Goal: Information Seeking & Learning: Learn about a topic

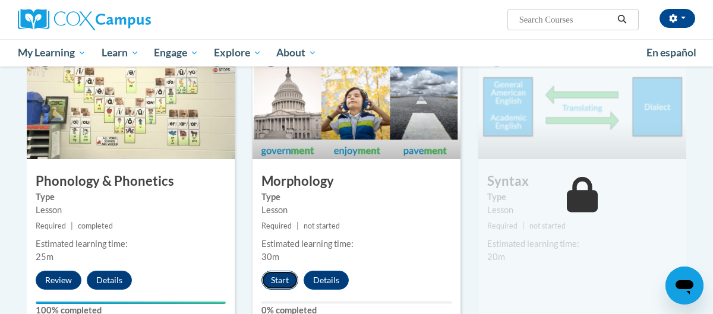
click at [278, 284] on button "Start" at bounding box center [280, 280] width 37 height 19
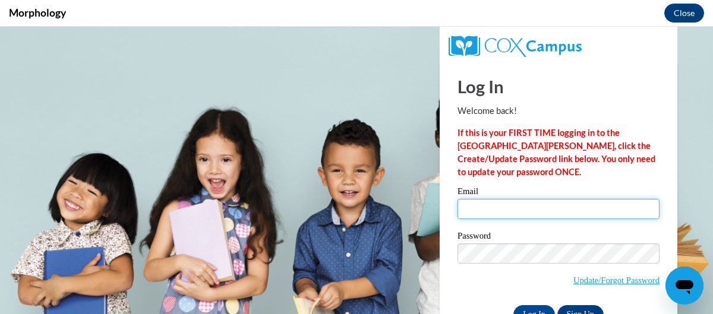
click at [541, 204] on input "Email" at bounding box center [559, 209] width 202 height 20
type input "samantha_romero@sumnersd.org"
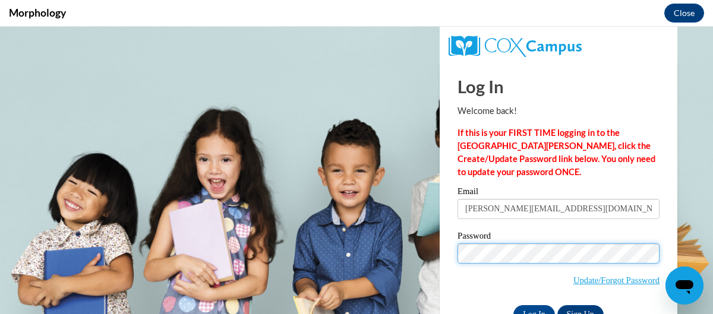
click at [514, 306] on input "Log In" at bounding box center [535, 315] width 42 height 19
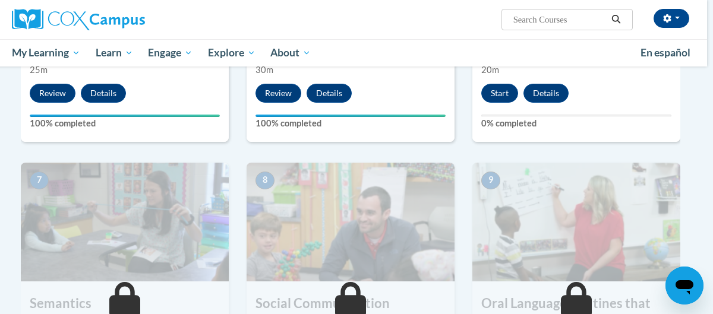
scroll to position [831, 6]
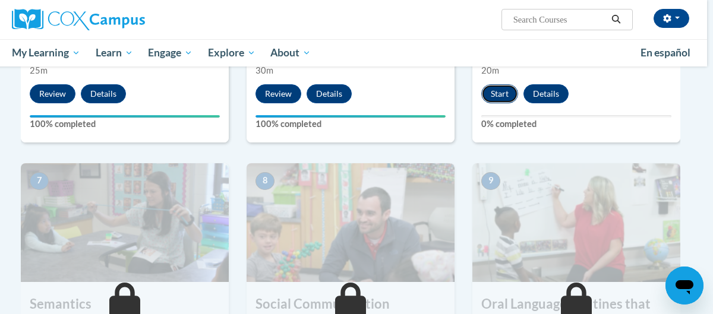
click at [492, 88] on button "Start" at bounding box center [500, 93] width 37 height 19
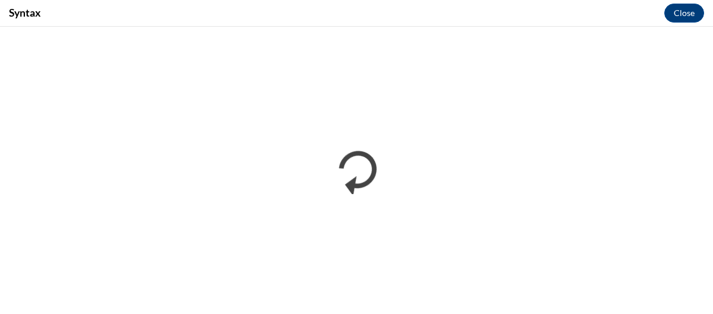
scroll to position [0, 0]
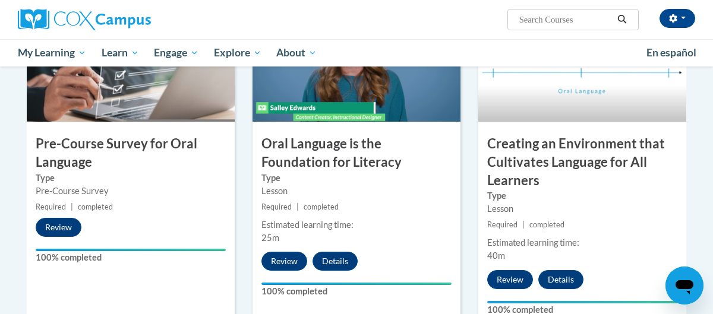
scroll to position [348, 0]
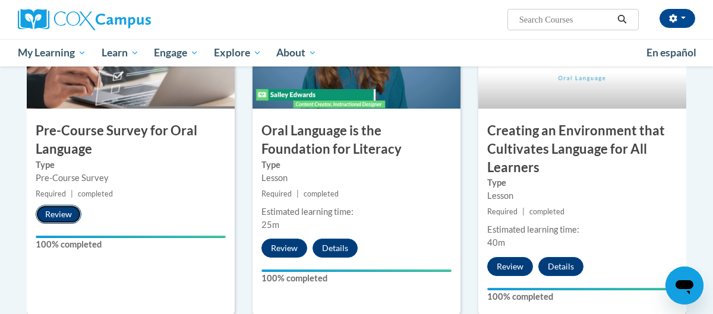
click at [52, 221] on button "Review" at bounding box center [59, 214] width 46 height 19
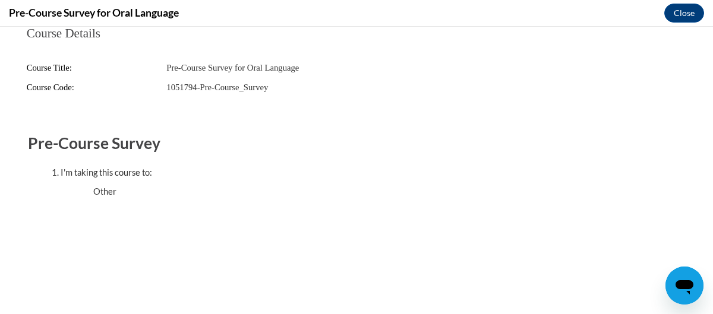
scroll to position [0, 0]
click at [180, 170] on div "I'm taking this course to:" at bounding box center [369, 172] width 616 height 13
click at [95, 193] on ul "Other" at bounding box center [369, 191] width 598 height 13
drag, startPoint x: 211, startPoint y: 190, endPoint x: 47, endPoint y: 186, distance: 164.1
click at [47, 186] on ol "I'm taking this course to: Other" at bounding box center [357, 182] width 640 height 32
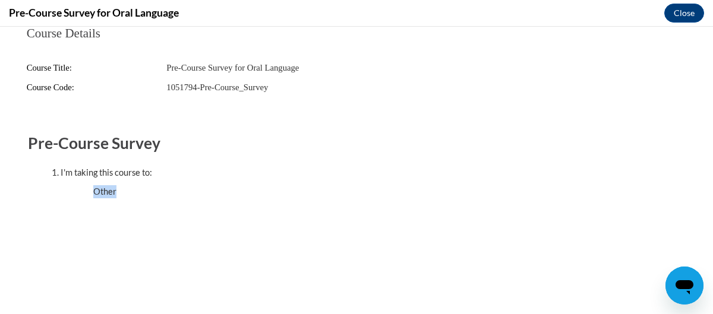
click at [44, 186] on ol "I'm taking this course to: Other" at bounding box center [357, 182] width 640 height 32
click at [688, 17] on button "Close" at bounding box center [685, 13] width 40 height 19
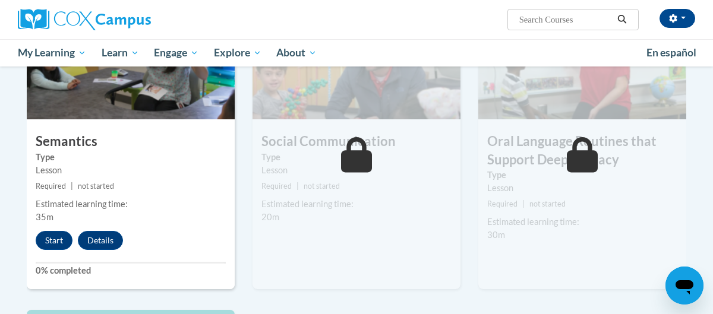
scroll to position [1001, 0]
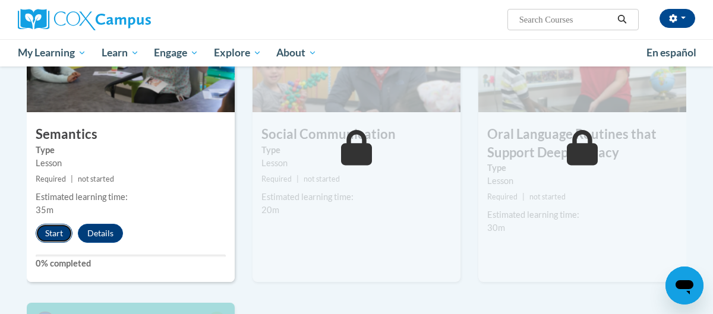
click at [60, 234] on button "Start" at bounding box center [54, 233] width 37 height 19
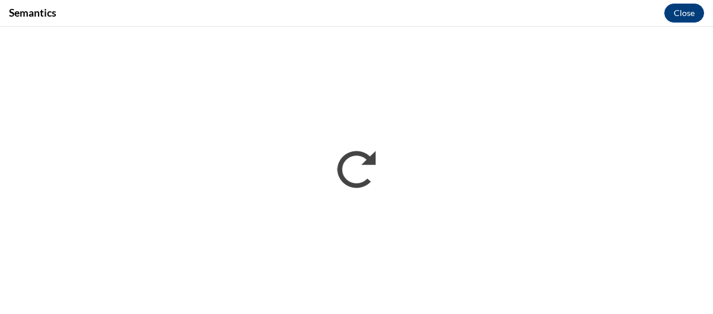
scroll to position [0, 0]
